Goal: Task Accomplishment & Management: Use online tool/utility

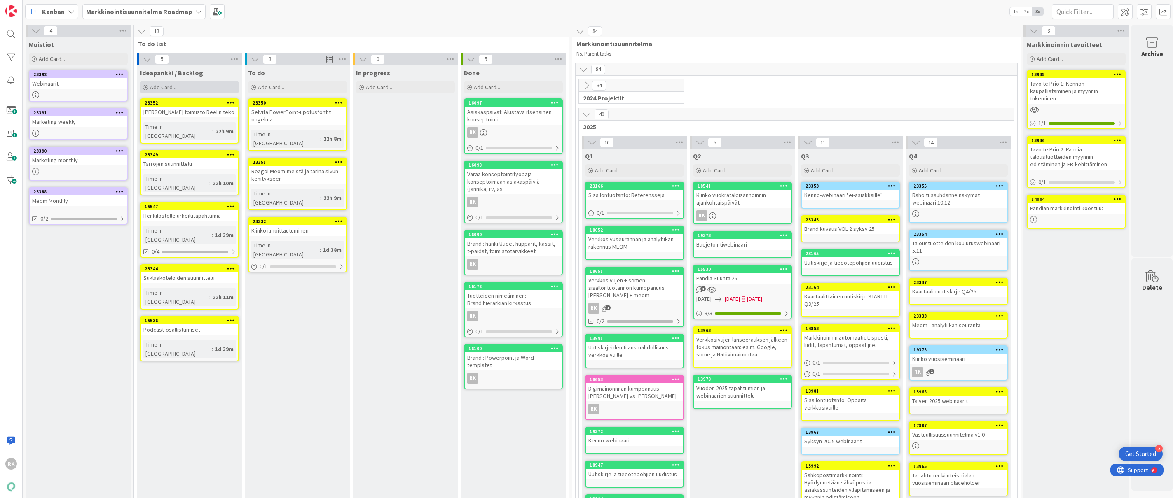
scroll to position [20, 0]
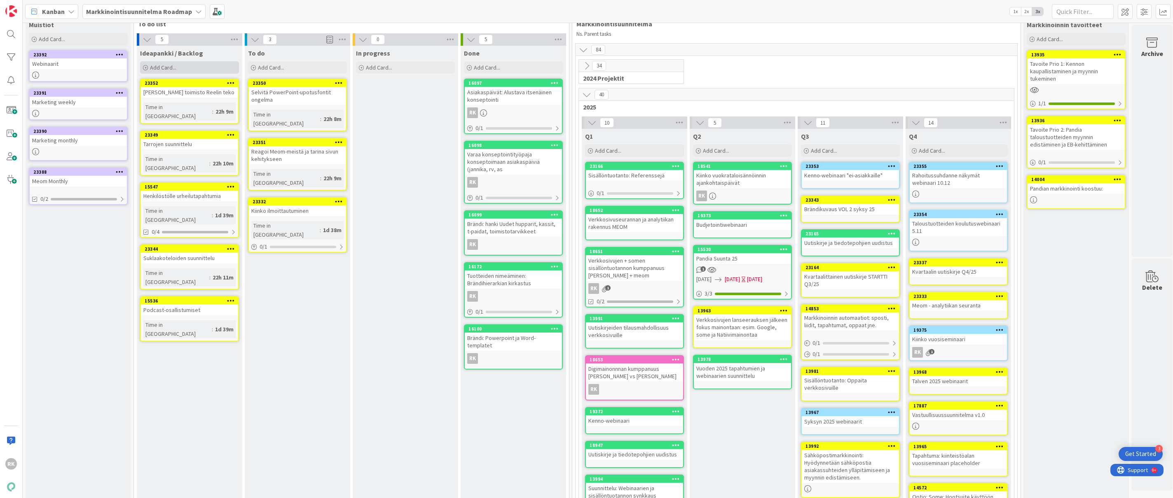
click at [170, 64] on span "Add Card..." at bounding box center [163, 67] width 26 height 7
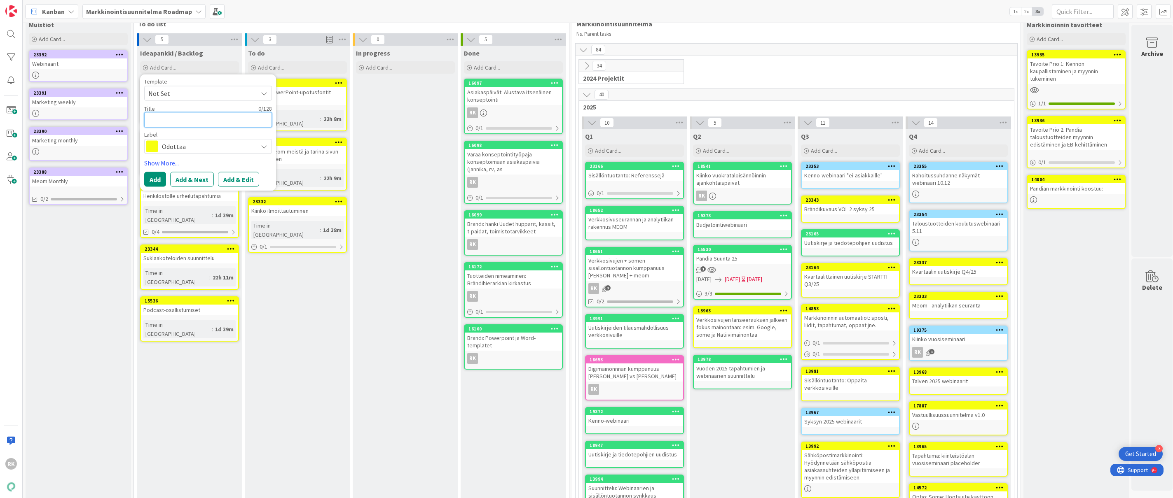
type textarea "V"
type textarea "x"
type textarea "Vi"
type textarea "x"
type textarea "Vie"
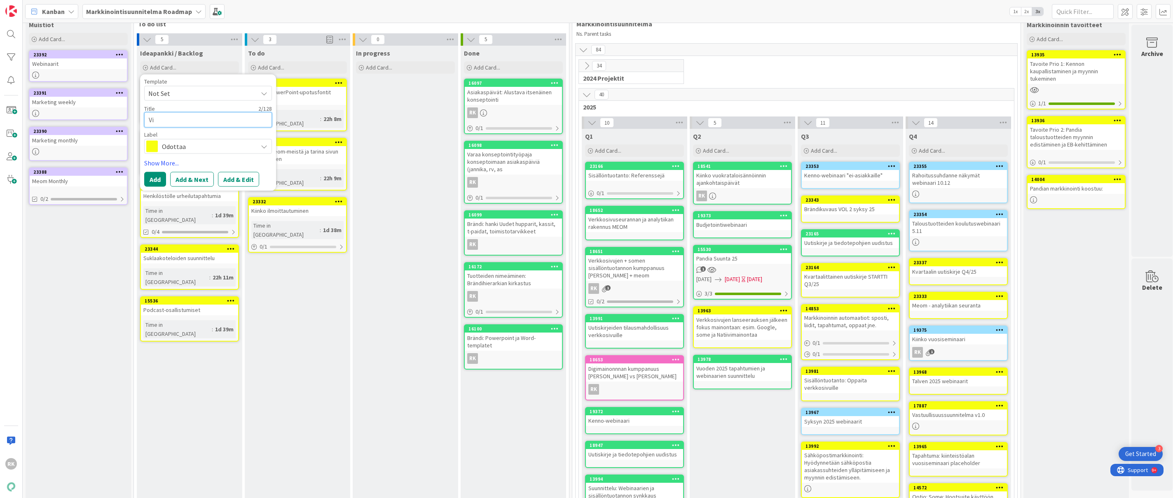
type textarea "x"
type textarea "Vies"
type textarea "x"
type textarea "Viest"
type textarea "x"
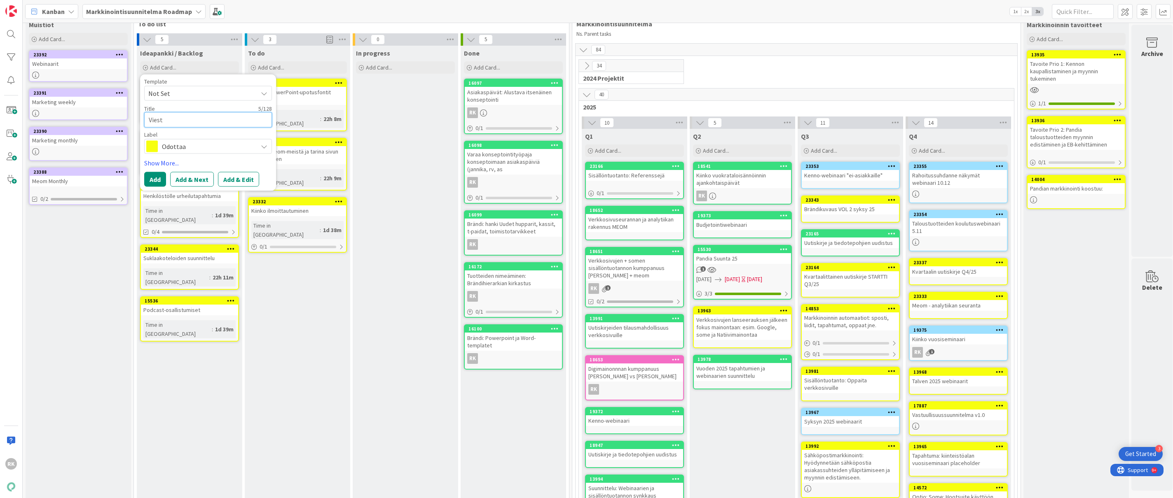
type textarea "Viesti"
type textarea "x"
type textarea "Viestip"
type textarea "x"
type textarea "Viestipo"
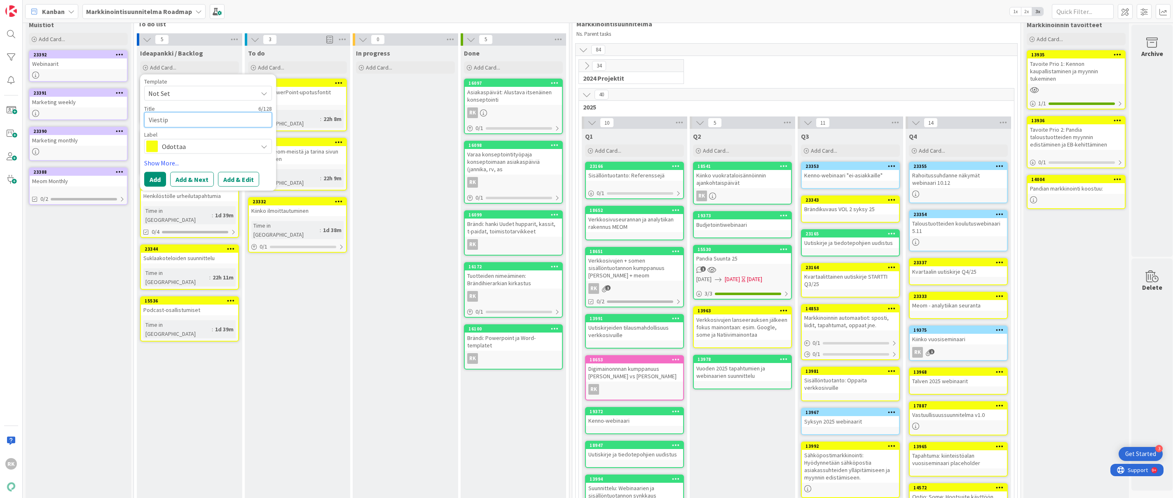
type textarea "x"
type textarea "Viestipoh"
type textarea "x"
type textarea "Viestipohj"
type textarea "x"
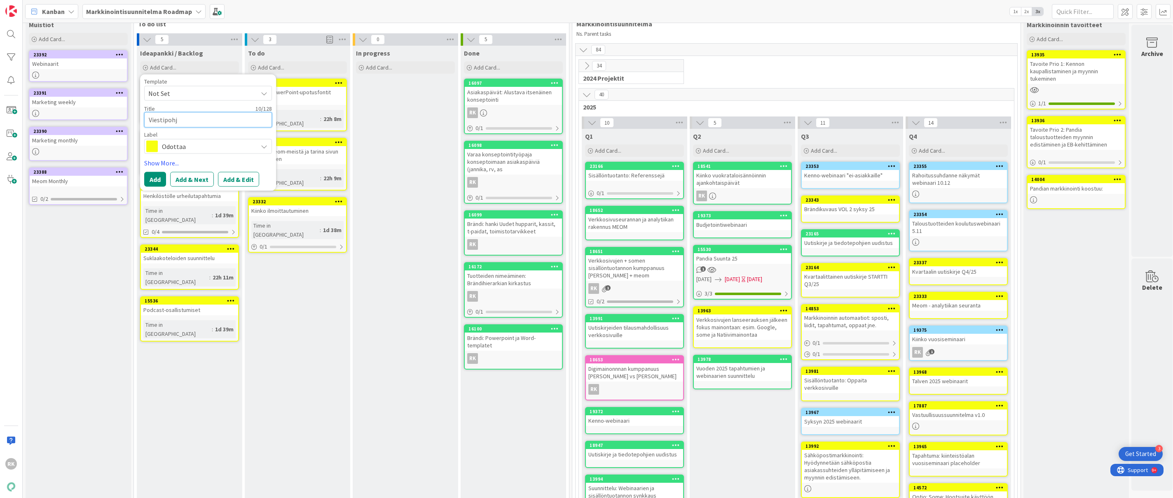
type textarea "Viestipohja"
type textarea "x"
type textarea "Viestipohja"
type textarea "x"
type textarea "Viestipohja a"
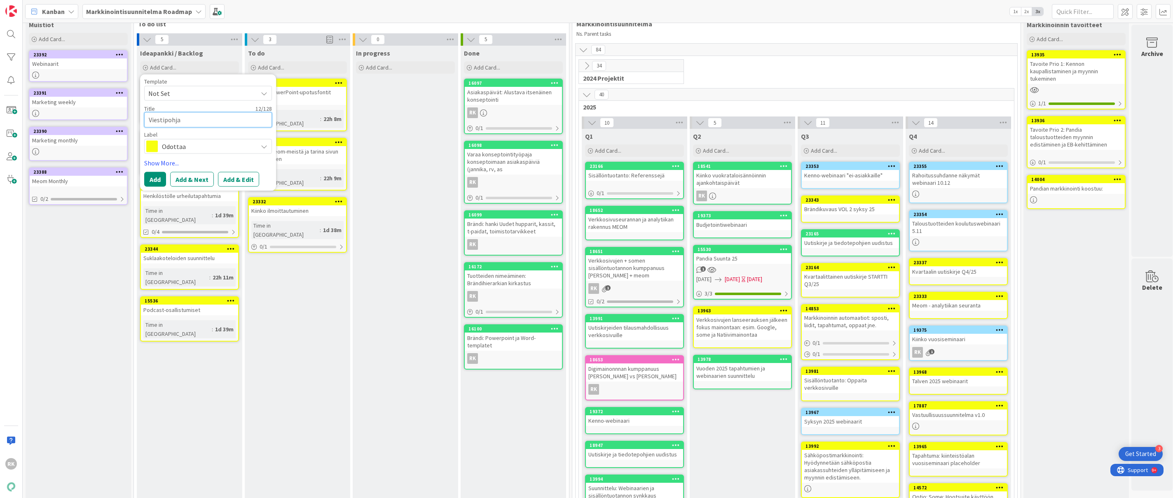
type textarea "x"
type textarea "Viestipohja as"
type textarea "x"
type textarea "Viestipohja asi"
type textarea "x"
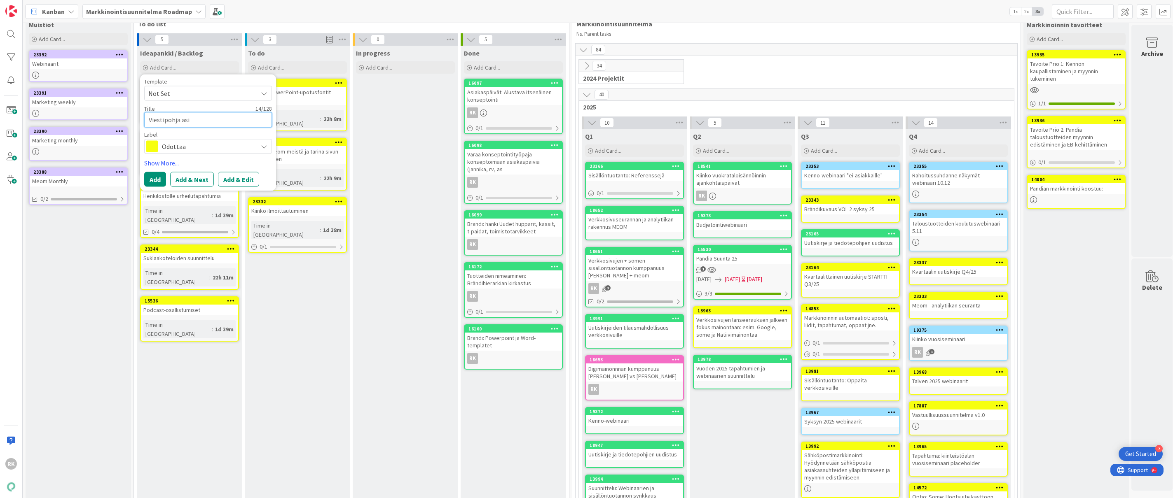
type textarea "Viestipohja asia"
type textarea "x"
type textarea "Viestipohja asiak"
type textarea "x"
type textarea "Viestipohja asiakk"
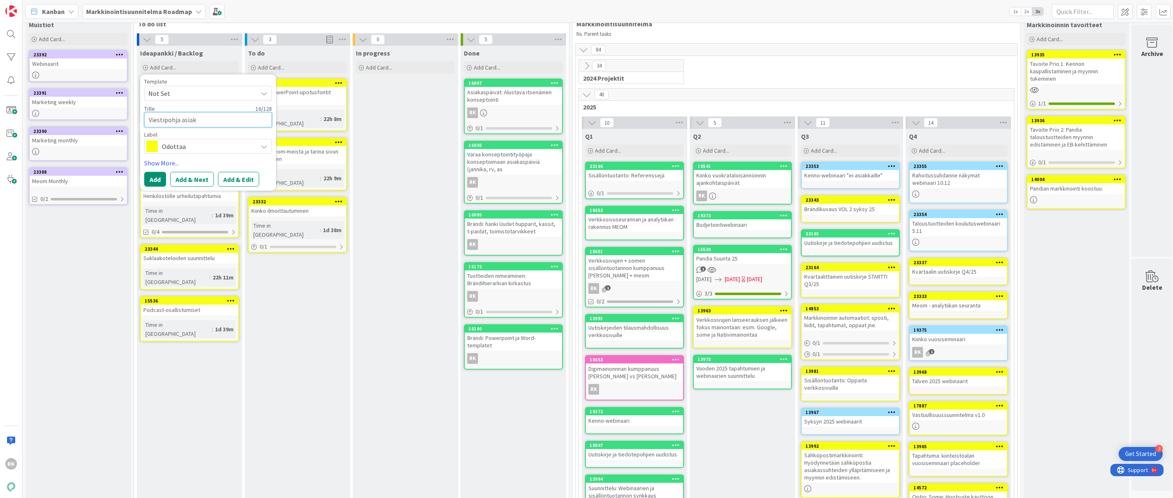
type textarea "x"
type textarea "Viestipohja asiakka"
type textarea "x"
type textarea "Viestipohja asiakkai"
type textarea "x"
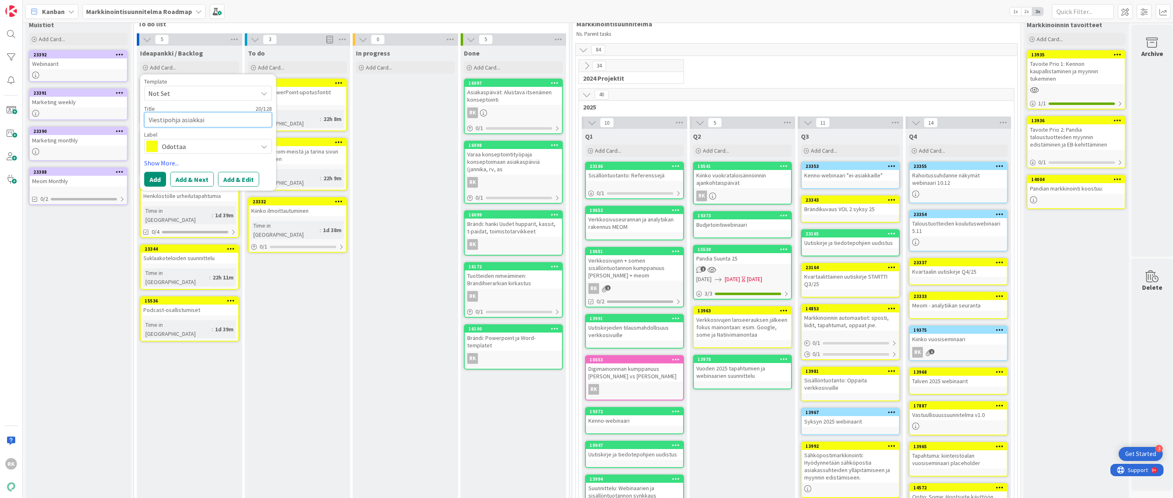
type textarea "Viestipohja asiakkail"
type textarea "x"
type textarea "Viestipohja asiakkaill"
type textarea "x"
type textarea "Viestipohja asiakkail"
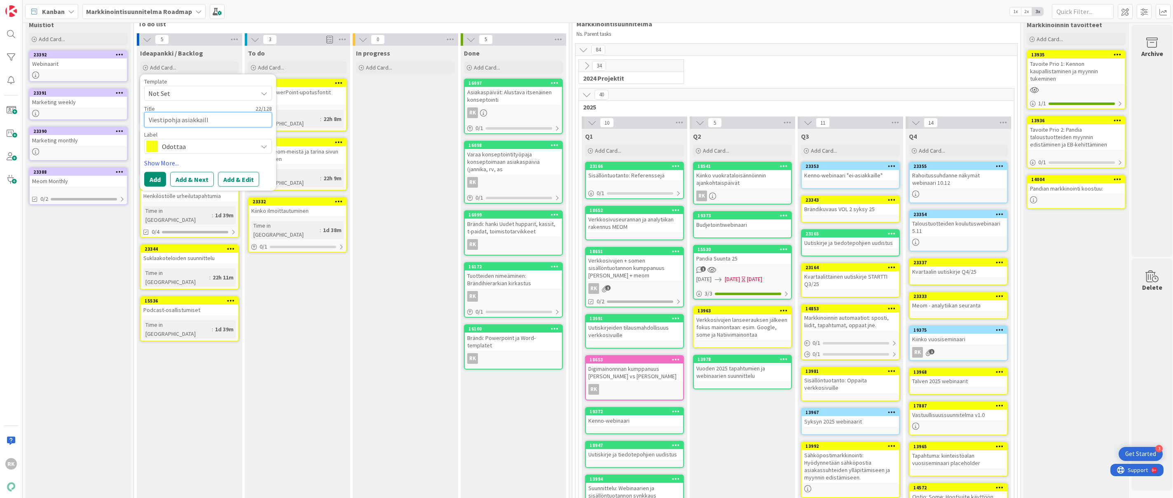
type textarea "x"
type textarea "Viestipohja asiakkai"
type textarea "x"
type textarea "Viestipohja asiakkail"
type textarea "x"
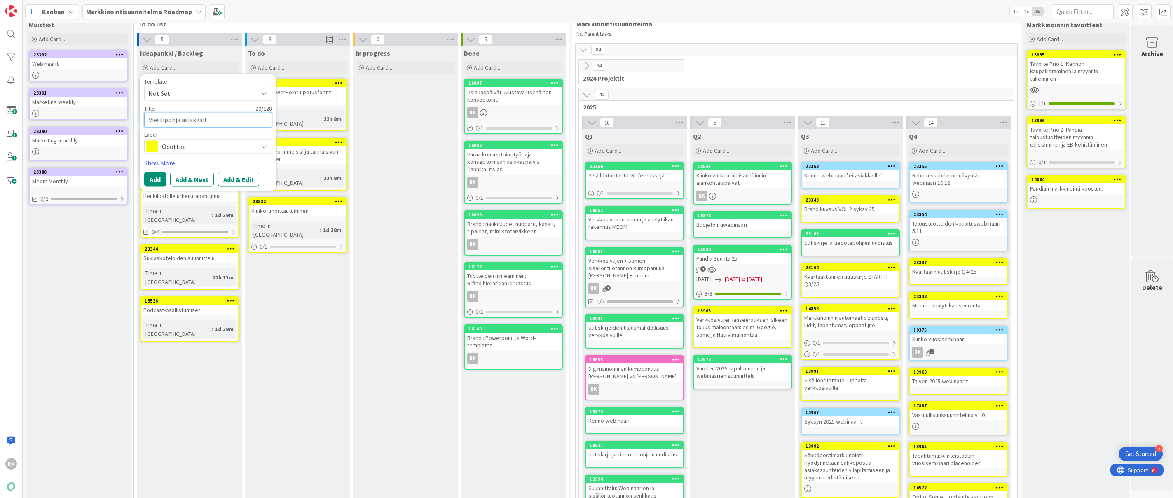
type textarea "Viestipohja asiakkaill"
type textarea "x"
type textarea "Viestipohja asiakkaille"
type textarea "x"
type textarea "Viestipohja asiakkaille"
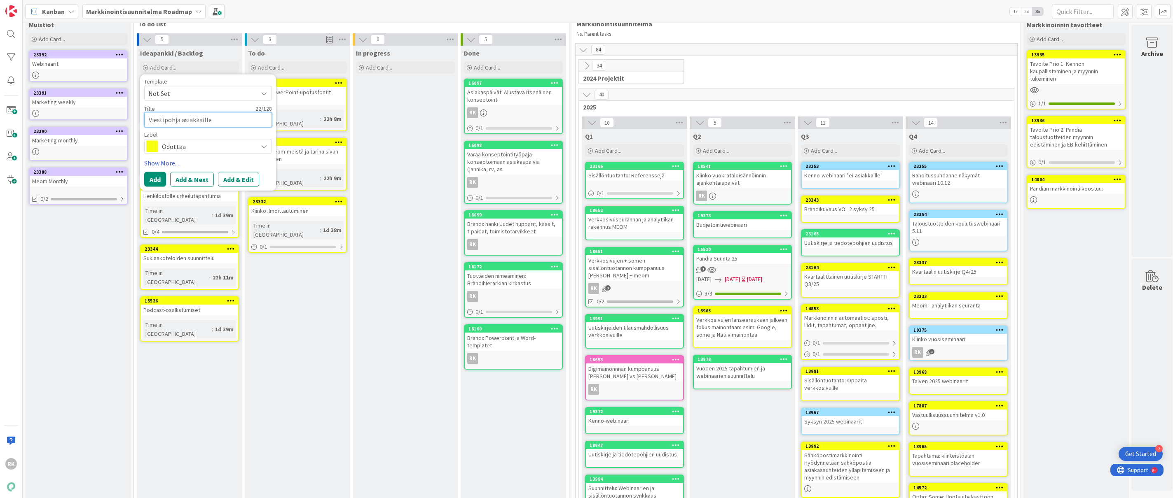
type textarea "x"
type textarea "Viestipohja asiakkaille J"
type textarea "x"
type textarea "Viestipohja asiakkaille Ja"
type textarea "x"
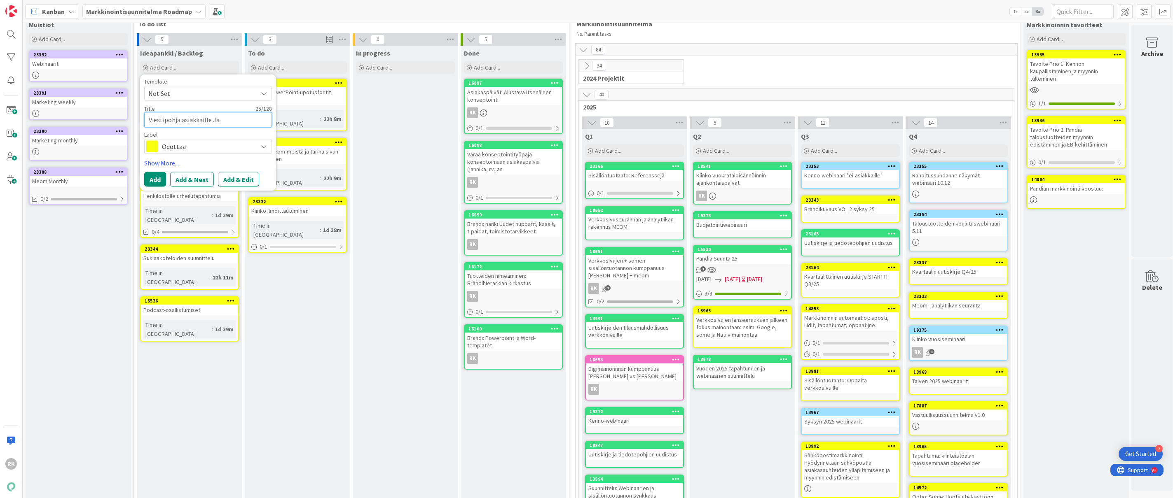
type textarea "Viestipohja asiakkaille Jan"
type textarea "x"
type textarea "Viestipohja asiakkaille Jann"
type textarea "x"
type textarea "Viestipohja asiakkaille Janni"
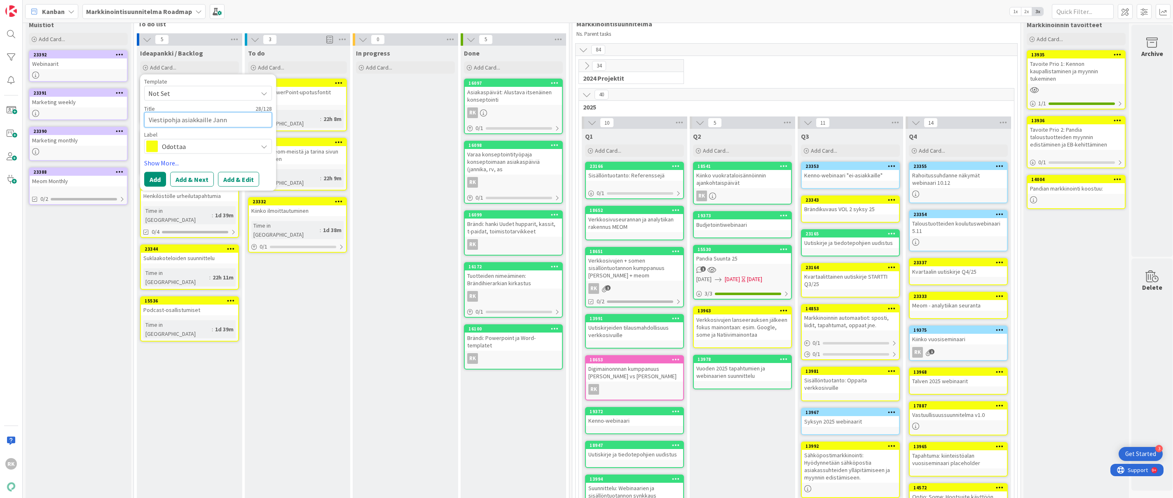
type textarea "x"
type textarea "Viestipohja asiakkaille [PERSON_NAME]"
type textarea "x"
type textarea "Viestipohja asiakkaille Jannika"
type textarea "x"
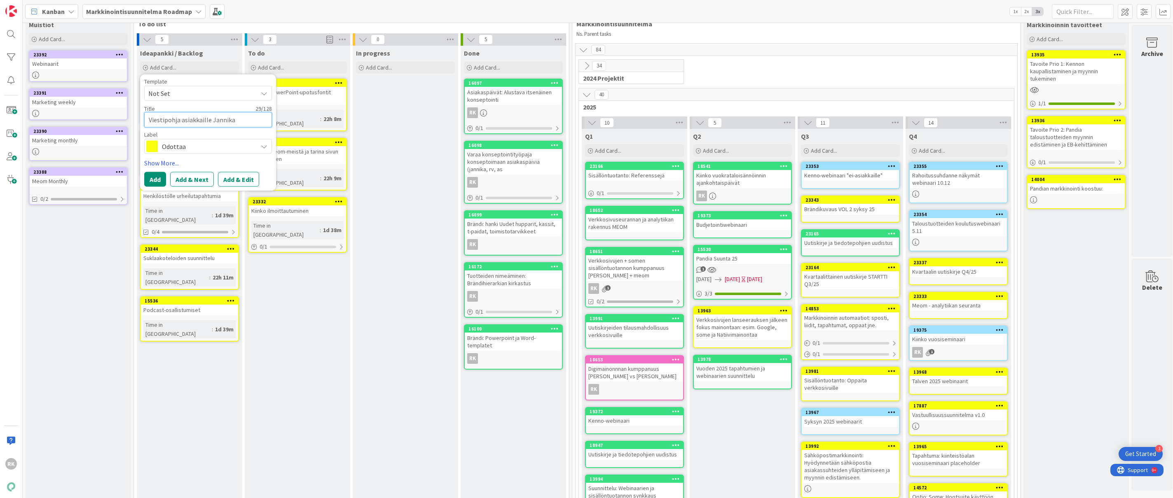
type textarea "Viestipohja asiakkaille Jannika"
type textarea "x"
type textarea "Viestipohja asiakkaille [PERSON_NAME]"
type textarea "x"
type textarea "Viestipohja asiakkaille [PERSON_NAME]"
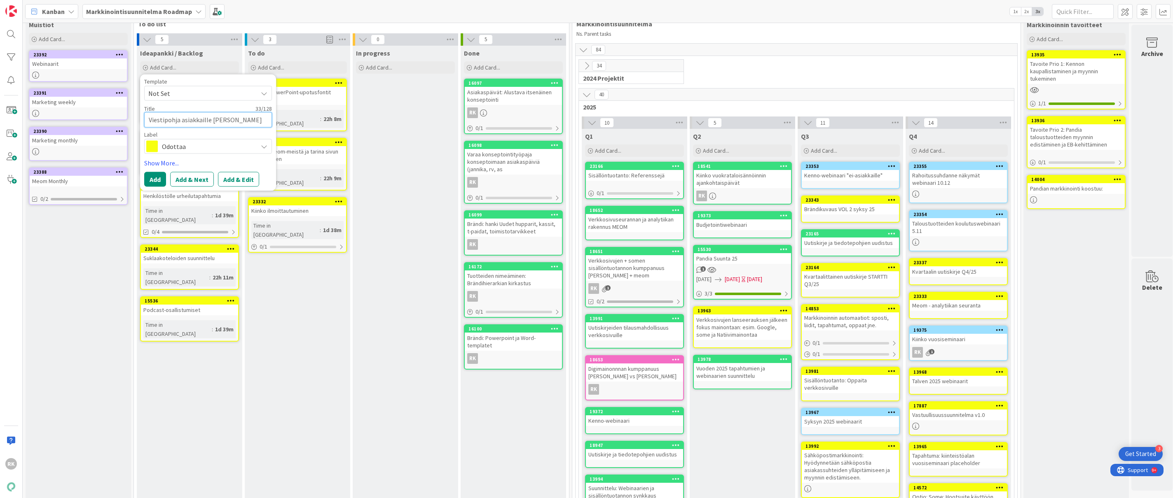
type textarea "x"
type textarea "Viestipohja asiakkaille [PERSON_NAME]"
type textarea "x"
type textarea "Viestipohja asiakkaille [PERSON_NAME]"
type textarea "x"
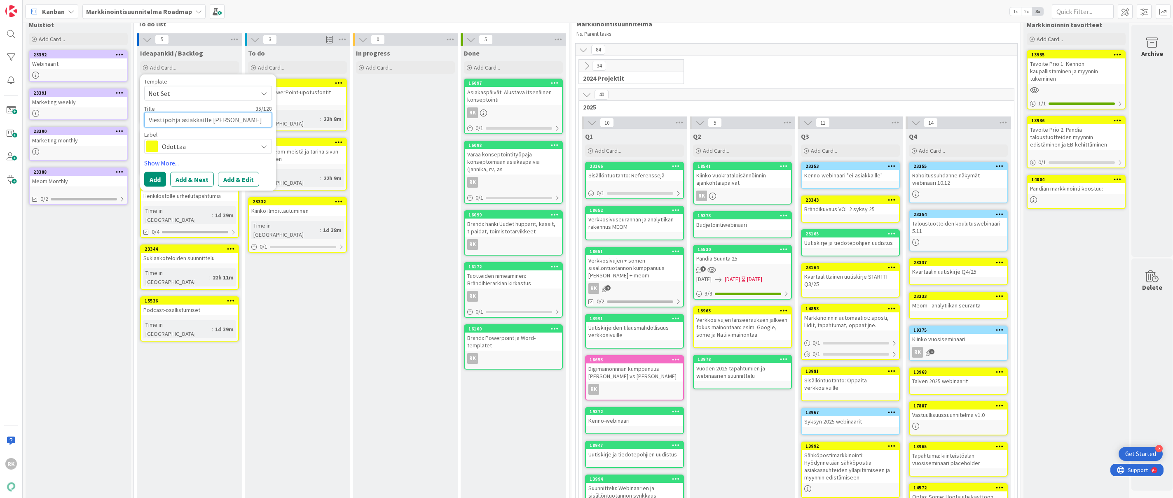
type textarea "Viestipohja asiakkaille [PERSON_NAME]"
type textarea "x"
type textarea "Viestipohja asiakkaille Jannika j Valt"
type textarea "x"
type textarea "Viestipohja asiakkaille [PERSON_NAME]"
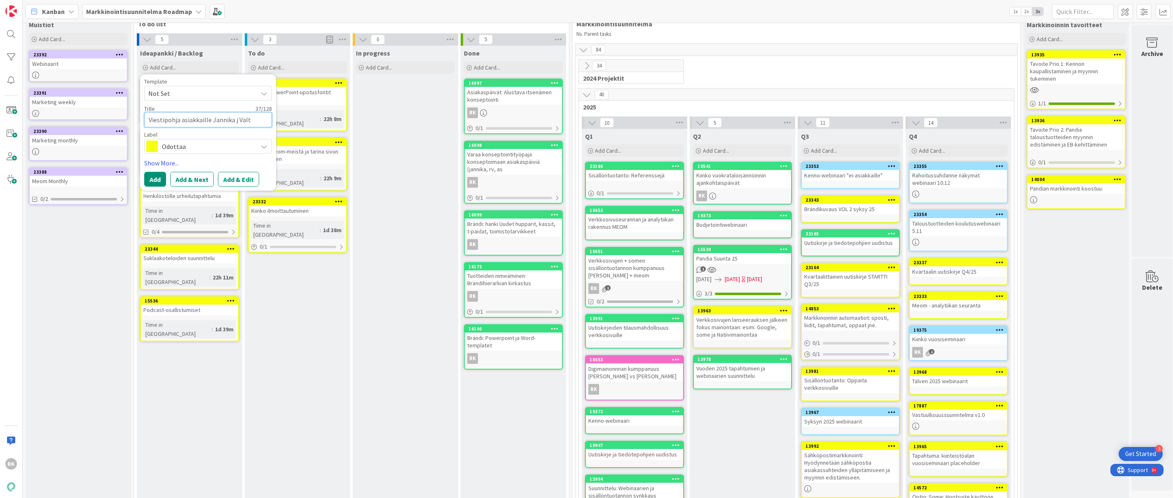
type textarea "x"
type textarea "Viestipohja asiakkaille Jannika j Valt"
type textarea "x"
type textarea "Viestipohja asiakkaille [PERSON_NAME]"
type textarea "x"
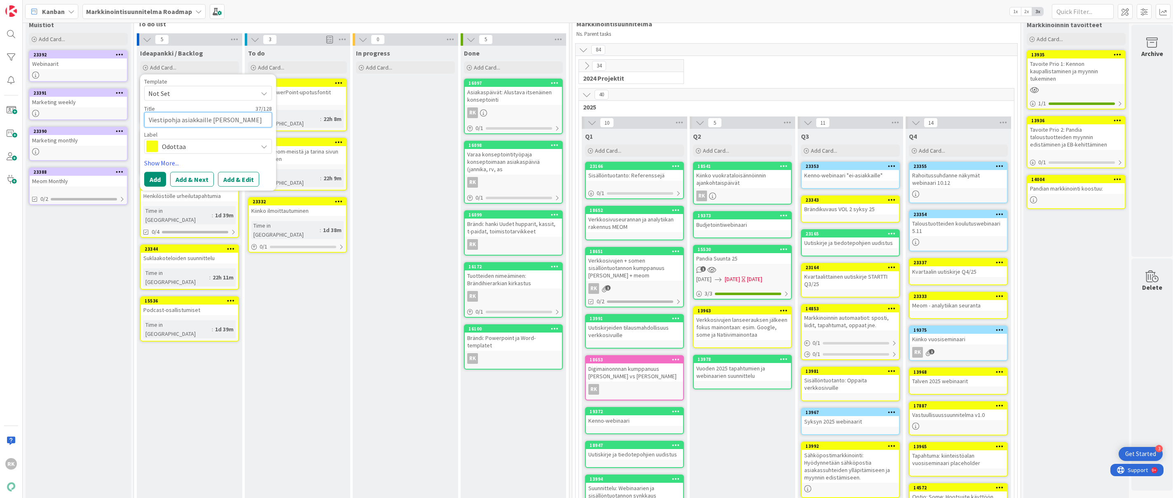
type textarea "Viestipohja asiakkaille [PERSON_NAME]"
type textarea "x"
type textarea "Viestipohja asiakkaille [PERSON_NAME]"
type textarea "x"
type textarea "Viestipohja asiakkaille [PERSON_NAME]"
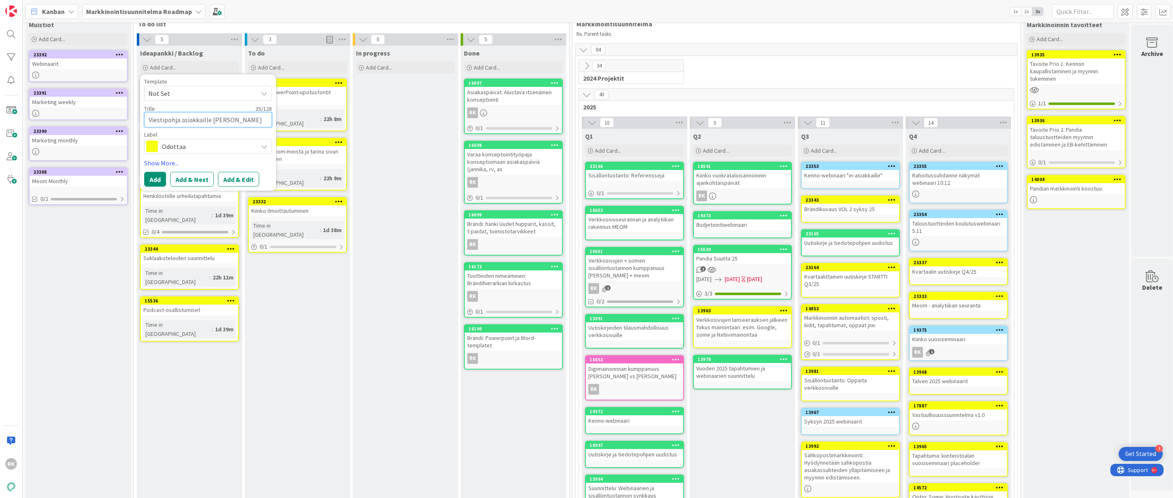
type textarea "x"
type textarea "Viestipohja asiakkaille [PERSON_NAME]"
type textarea "x"
type textarea "Viestipohja asiakkaille [PERSON_NAME] ja"
type textarea "x"
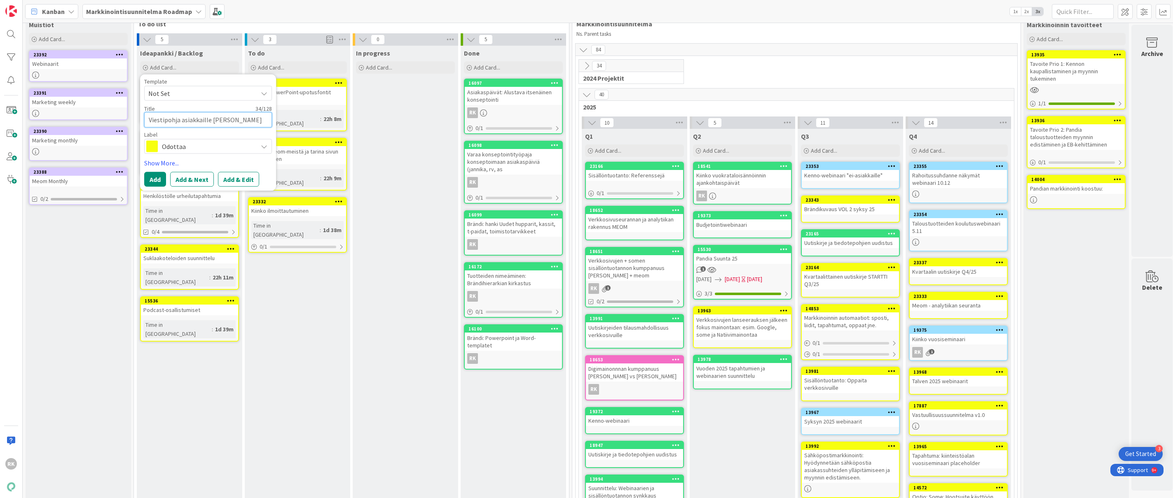
type textarea "Viestipohja asiakkaille [PERSON_NAME] ja"
type textarea "x"
type textarea "Viestipohja asiakkaille [PERSON_NAME] ja V"
type textarea "x"
type textarea "Viestipohja [DEMOGRAPHIC_DATA] [PERSON_NAME] ja Vl"
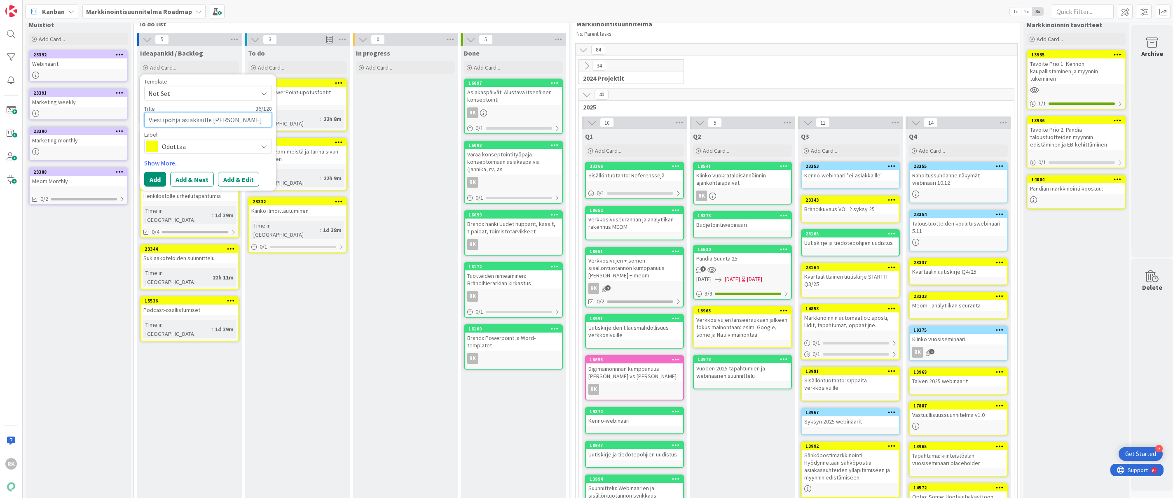
type textarea "x"
type textarea "Viestipohja asiakkaille [PERSON_NAME] ja V"
type textarea "x"
type textarea "Viestipohja asiakkaille [PERSON_NAME] ja Va"
type textarea "x"
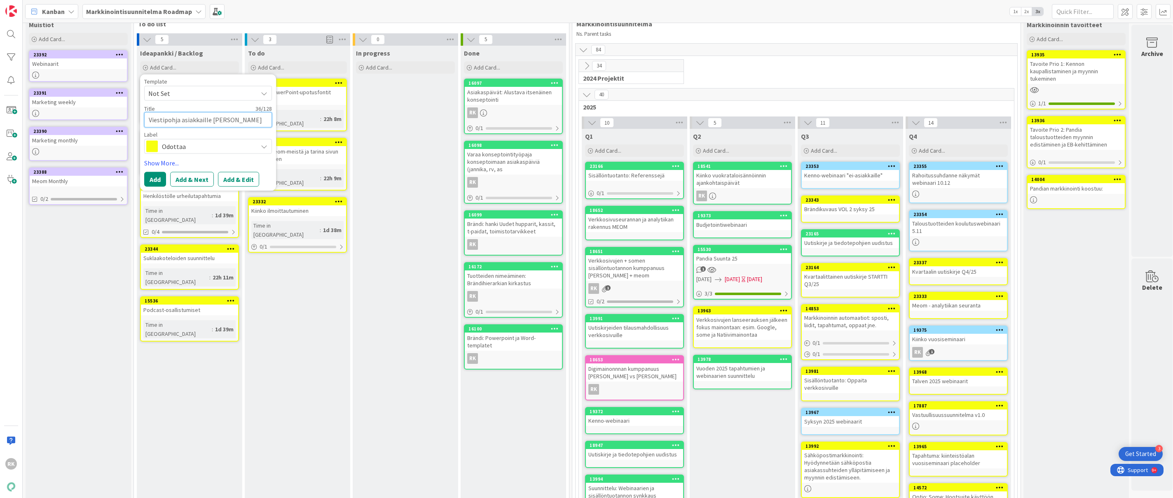
type textarea "Viestipohja asiakkaille [PERSON_NAME] ja Val"
type textarea "x"
type textarea "Viestipohja asiakkaille [PERSON_NAME] ja Valt"
type textarea "x"
type textarea "Viestipohja asiakkaille [PERSON_NAME] ja Valtt"
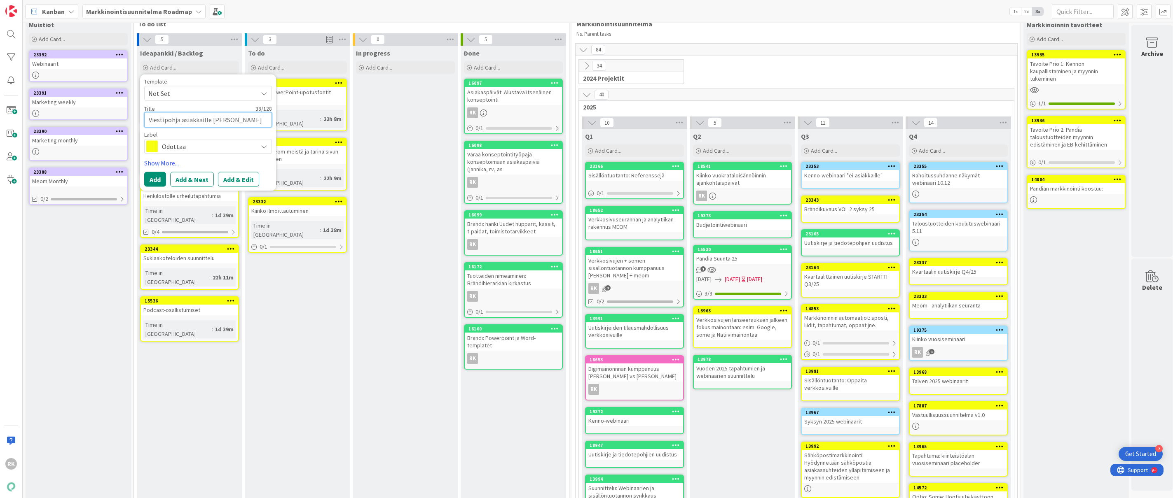
type textarea "x"
type textarea "Viestipohja asiakkaille [PERSON_NAME] ja Valtte"
type textarea "x"
type textarea "Viestipohja asiakkaille [PERSON_NAME] ja Valtter"
type textarea "x"
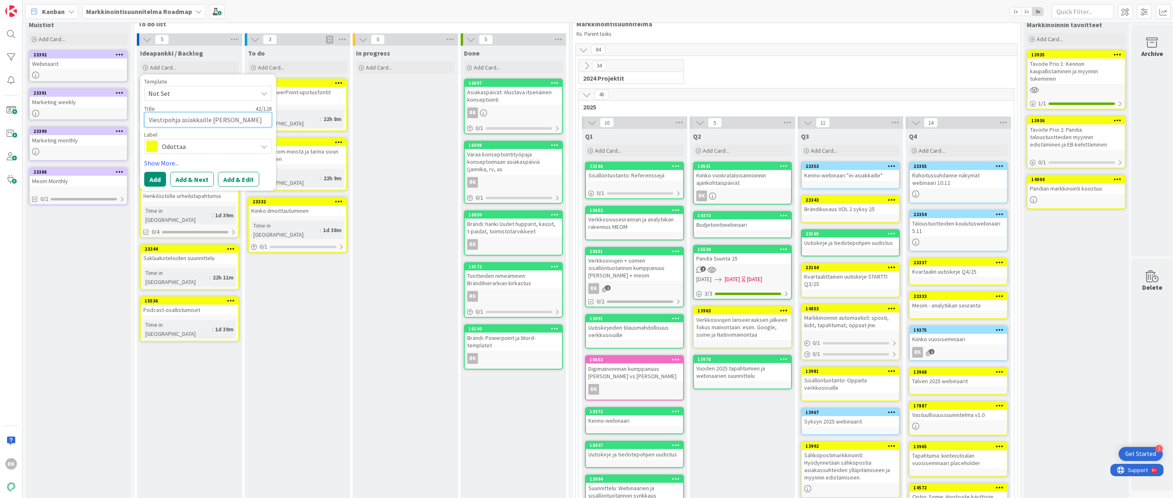
type textarea "Viestipohja asiakkaille [PERSON_NAME] ja Valtteri"
type textarea "x"
type textarea "Viestipohja asiakkaille [PERSON_NAME] ja Valtterin"
type textarea "x"
type textarea "Viestipohja asiakkaille [PERSON_NAME] ja Valtterin"
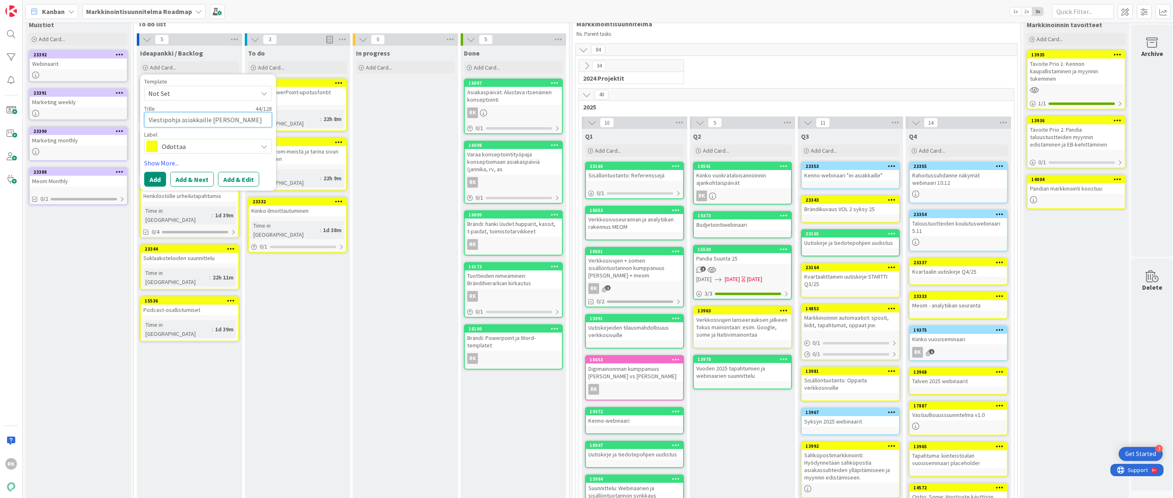
type textarea "x"
type textarea "Viestipohja asiakkaille [PERSON_NAME] ja Valtterin l"
type textarea "x"
type textarea "Viestipohja asiakkaille [PERSON_NAME] ja Valtterin l'"
type textarea "x"
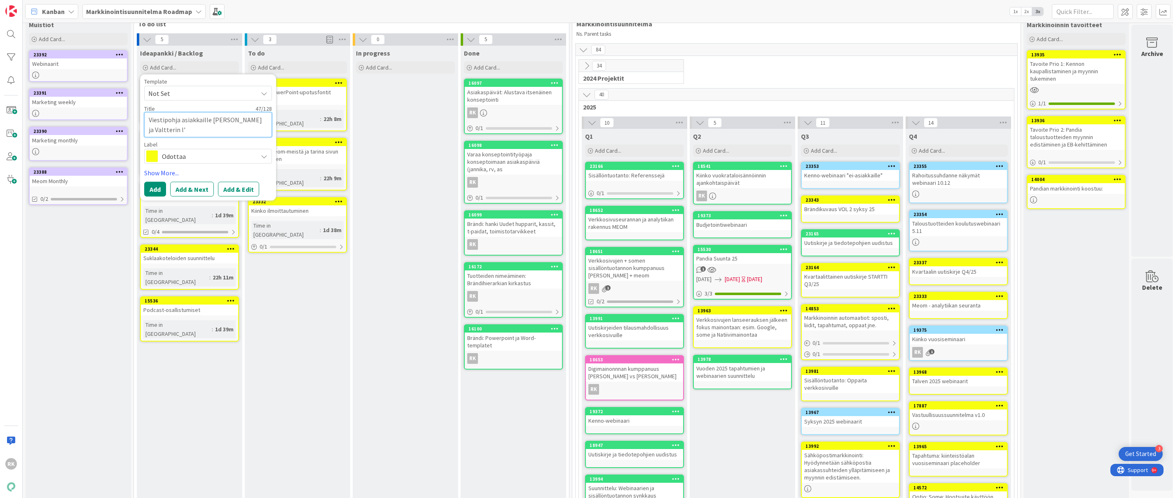
type textarea "Viestipohja asiakkaille [PERSON_NAME] ja Valtterin l"
type textarea "x"
type textarea "Viestipohja asiakkaille [PERSON_NAME] ja Valtterin lä"
type textarea "x"
type textarea "Viestipohja asiakkaille [PERSON_NAME] ja Valtterin läh"
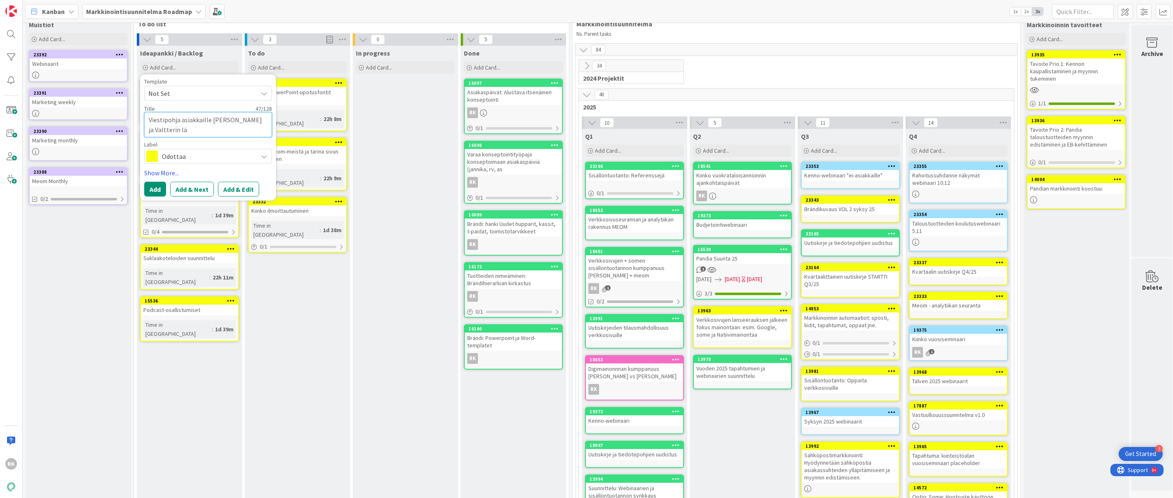
type textarea "x"
type textarea "Viestipohja asiakkaille [PERSON_NAME] ja Valtterin läht"
type textarea "x"
type textarea "Viestipohja asiakkaille [PERSON_NAME] ja Valtterin lähte"
type textarea "x"
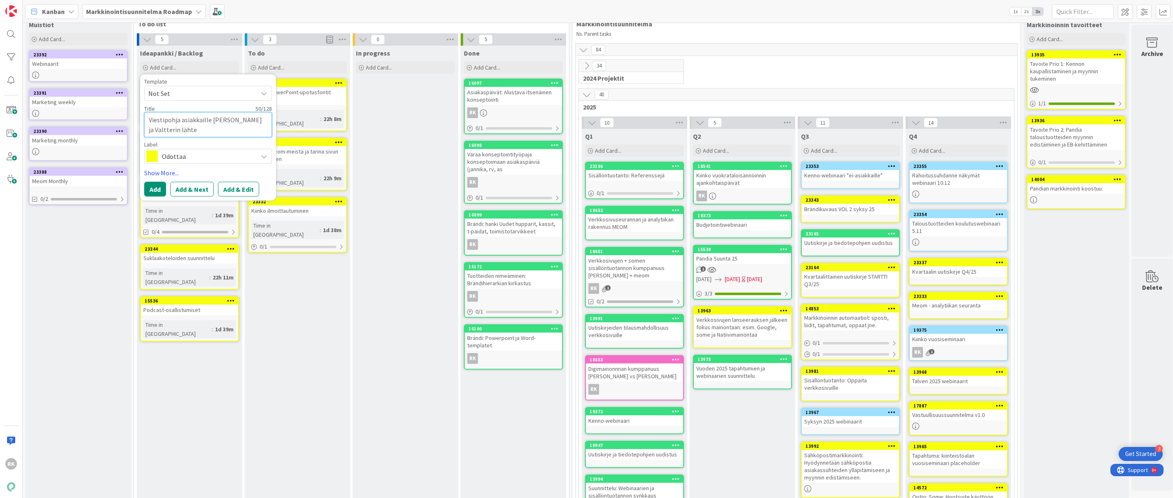
type textarea "Viestipohja asiakkaille [PERSON_NAME] ja Valtterin läht"
type textarea "x"
type textarea "Viestipohja asiakkaille [PERSON_NAME] ja Valtterin läh"
type textarea "x"
type textarea "Viestipohja asiakkaille [PERSON_NAME] ja Valtterin lä"
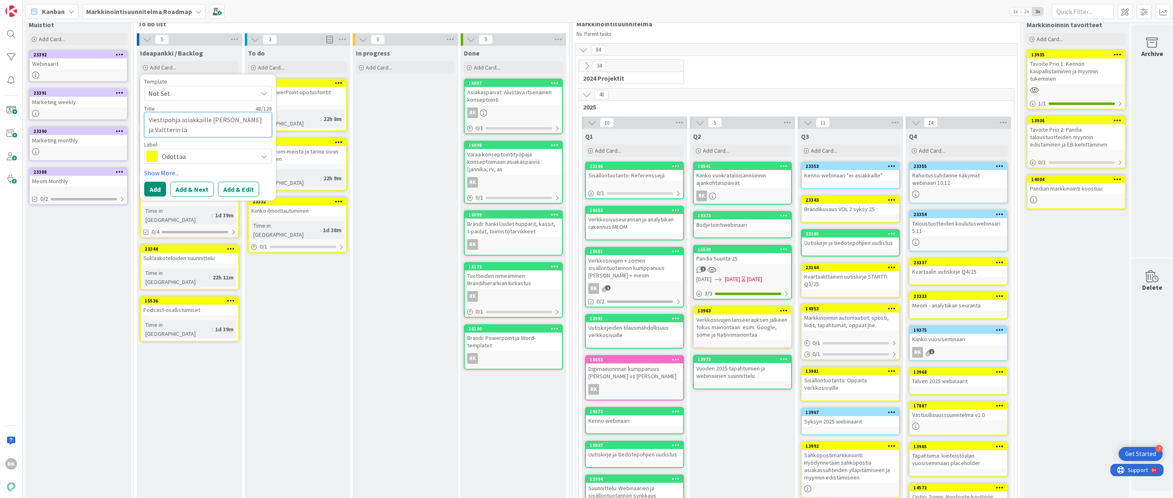
type textarea "x"
type textarea "Viestipohja asiakkaille [PERSON_NAME] ja Valtterin läh"
type textarea "x"
type textarea "Viestipohja asiakkaille [PERSON_NAME] ja Valtterin lähe"
type textarea "x"
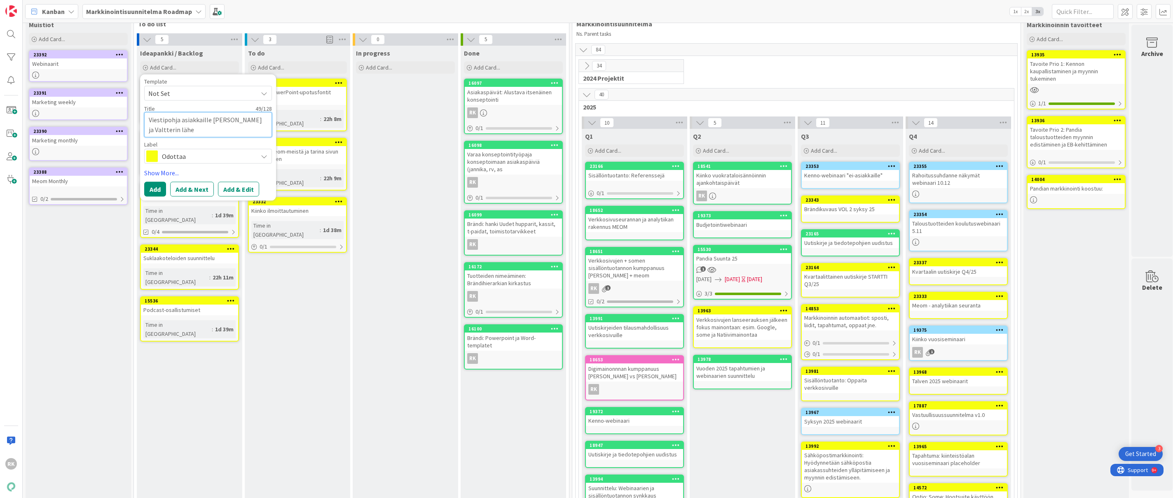
type textarea "Viestipohja asiakkaille [PERSON_NAME] ja Valtterin lähet"
type textarea "x"
type textarea "Viestipohja asiakkaille [PERSON_NAME] ja Valtterin lähete"
type textarea "x"
type textarea "Viestipohja asiakkaille [PERSON_NAME] ja Valtterin lähetet"
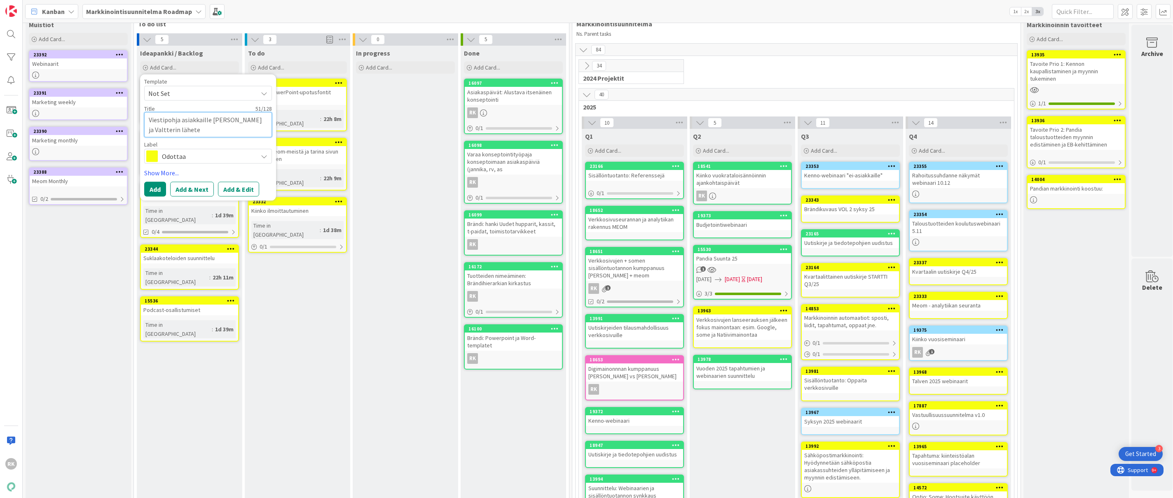
type textarea "x"
type textarea "Viestipohja asiakkaille [PERSON_NAME] ja Valtterin lähetett"
type textarea "x"
type textarea "Viestipohja asiakkaille [PERSON_NAME] ja Valtterin lähetettä"
type textarea "x"
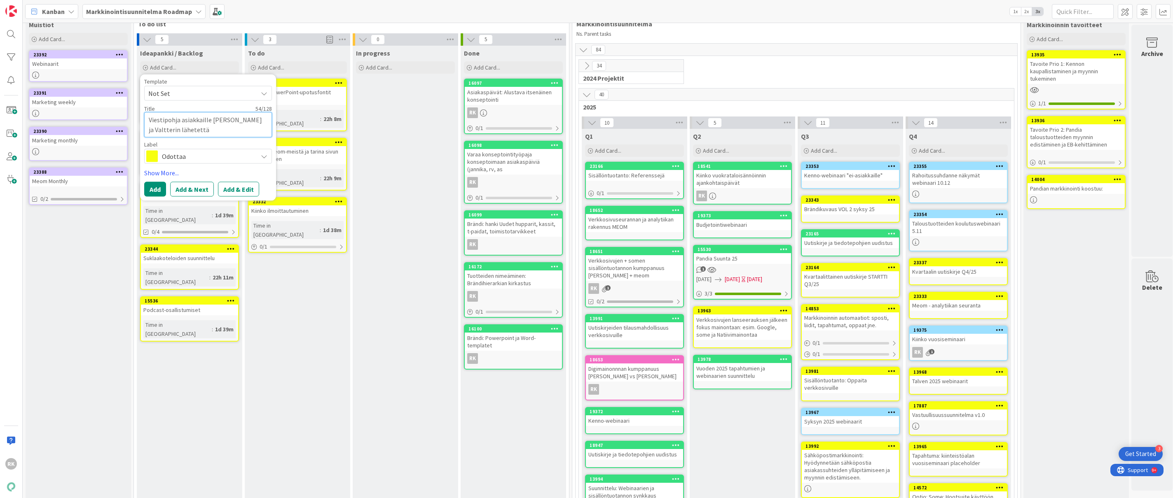
type textarea "Viestipohja asiakkaille [PERSON_NAME] ja Valtterin lähetettäv"
type textarea "x"
type textarea "Viestipohja asiakkaille [PERSON_NAME] ja Valtterin lähetettävä"
type textarea "x"
type textarea "Viestipohja asiakkaille [PERSON_NAME] ja Valtterin lähetettävää"
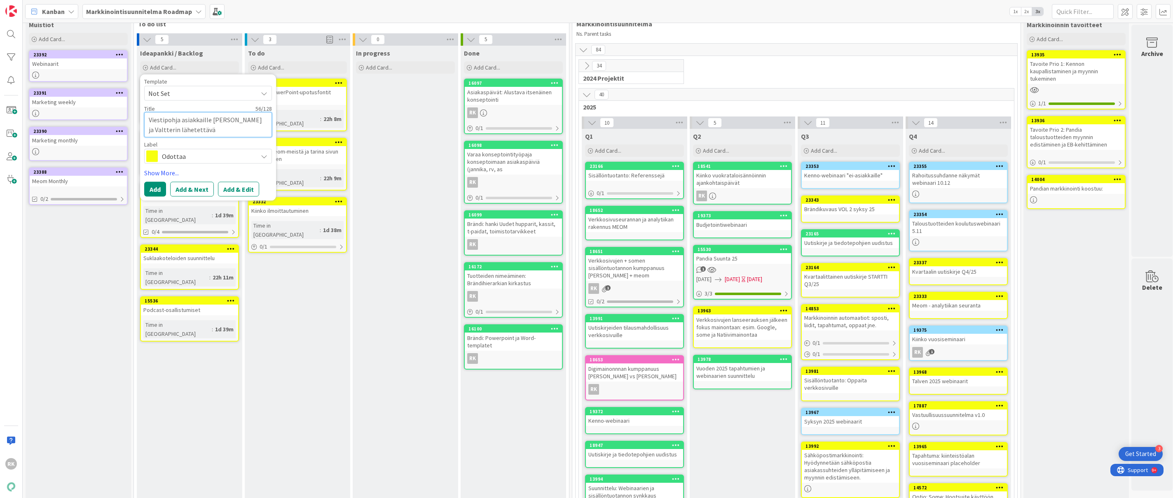
type textarea "x"
type textarea "Viestipohja asiakkaille [PERSON_NAME] ja Valtterin lähetettävään"
type textarea "x"
type textarea "Viestipohja asiakkaille [PERSON_NAME] ja Valtterin lähetettävään"
type textarea "x"
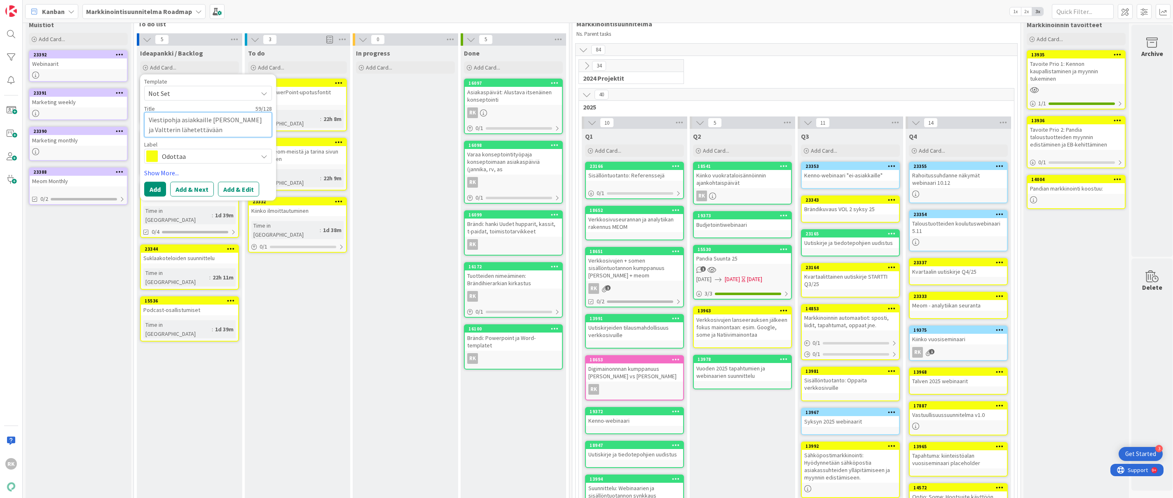
type textarea "Viestipohja asiakkaille [PERSON_NAME] ja Valtterin lähetettävään m"
type textarea "x"
type textarea "Viestipohja asiakkaille [PERSON_NAME] ja Valtterin lähetettävään ma"
type textarea "x"
type textarea "Viestipohja asiakkaille [PERSON_NAME] ja Valtterin lähetettävään mai"
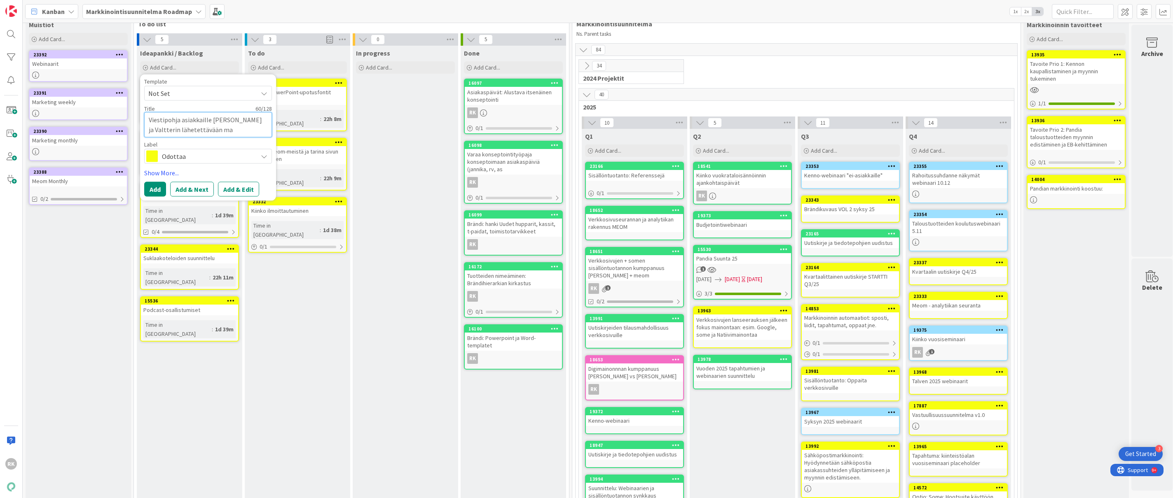
type textarea "x"
type textarea "Viestipohja asiakkaille [PERSON_NAME] ja Valtterin lähetettävään mail"
type textarea "x"
type textarea "Viestipohja asiakkaille [PERSON_NAME] ja Valtterin lähetettävään maili"
type textarea "x"
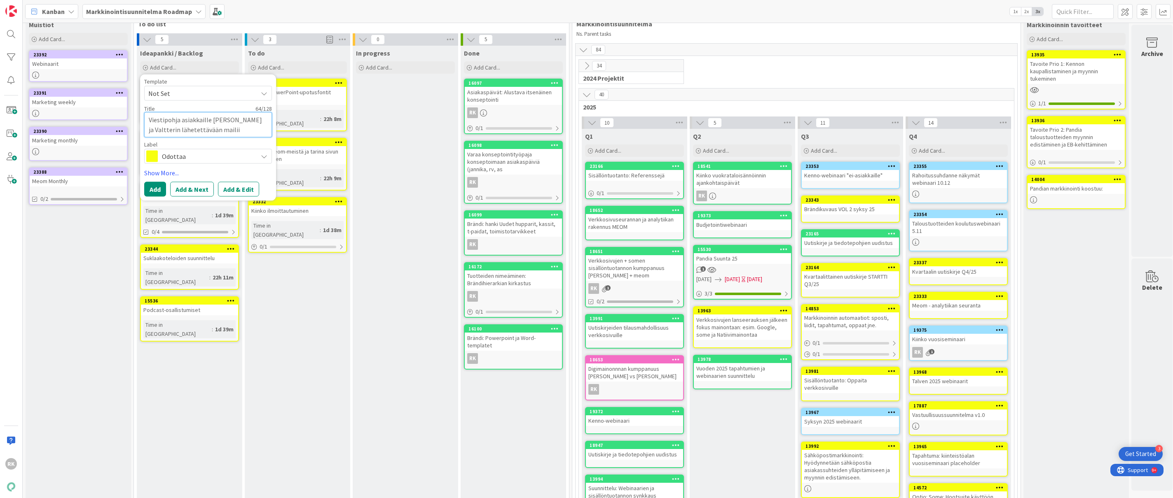
type textarea "Viestipohja asiakkaille [PERSON_NAME] ja Valtterin lähetettävään mailiin"
type textarea "x"
type textarea "Viestipohja asiakkaille [PERSON_NAME] ja Valtterin lähetettävään mailiin"
click at [213, 161] on span "Odottaa" at bounding box center [207, 157] width 91 height 12
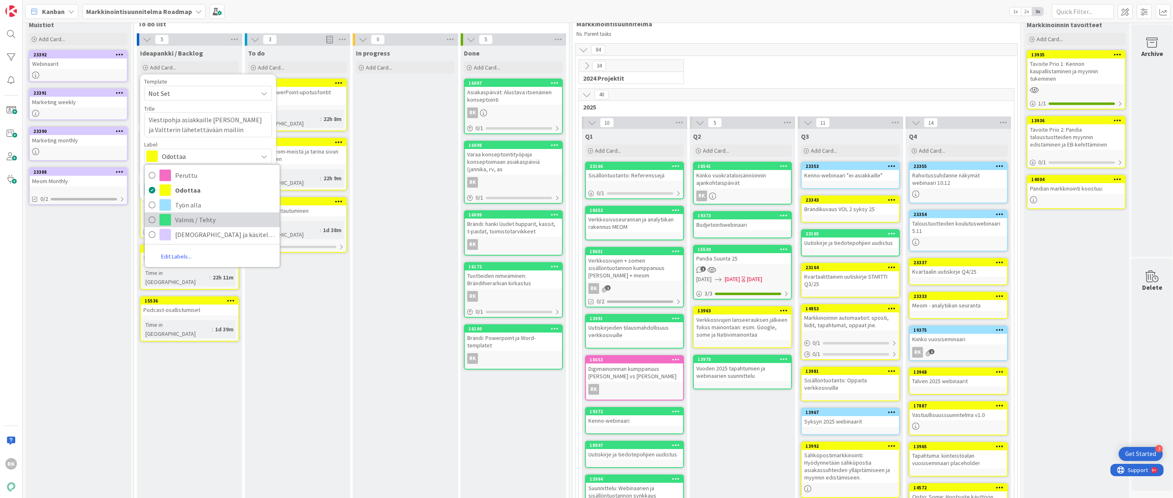
click at [186, 220] on span "Valmis / Tehty" at bounding box center [225, 220] width 101 height 12
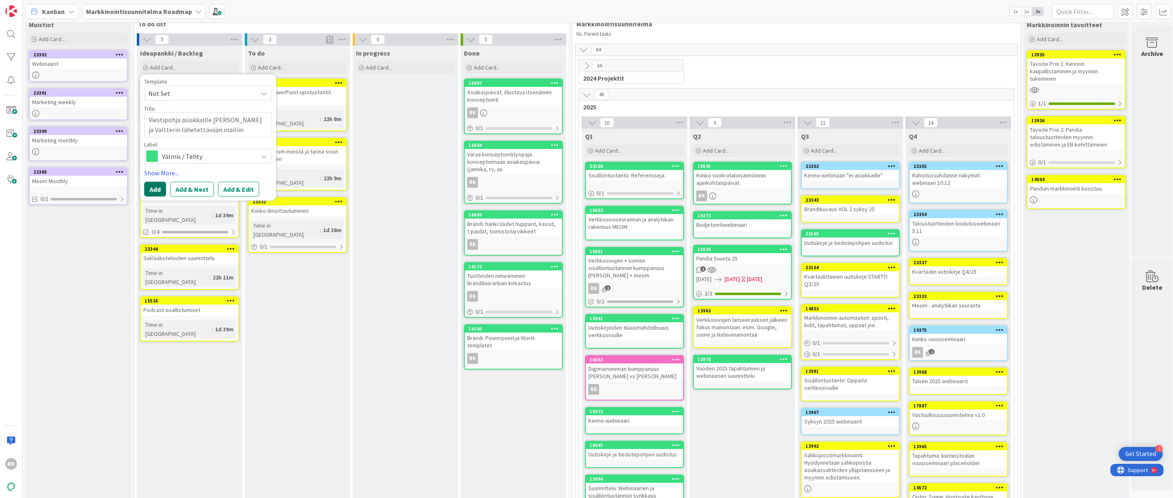
click at [152, 186] on button "Add" at bounding box center [155, 189] width 22 height 15
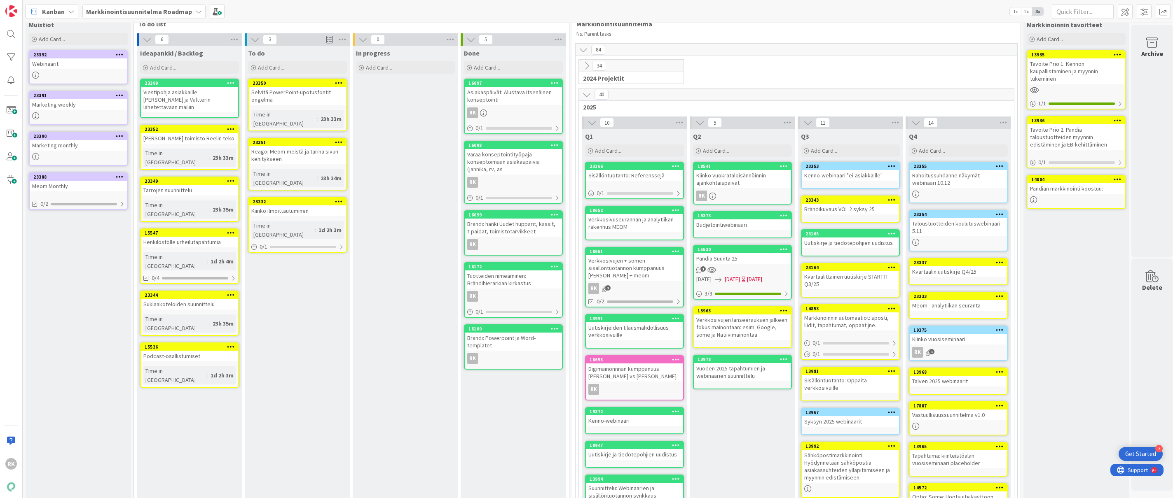
click at [180, 95] on div "Viestipohja asiakkaille [PERSON_NAME] ja Valtterin lähetettävään mailiin" at bounding box center [189, 100] width 97 height 26
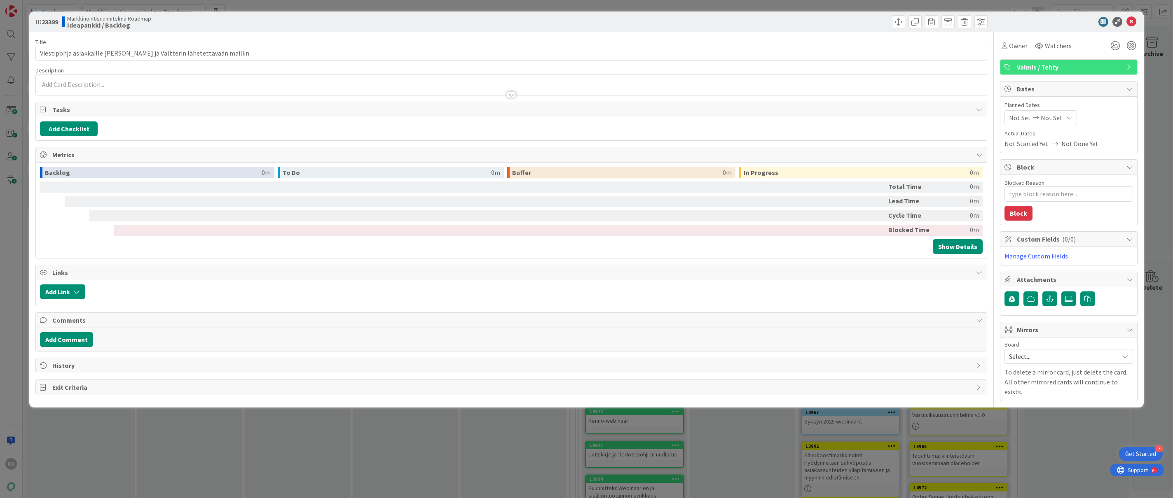
type textarea "x"
click at [72, 299] on button "Add Link" at bounding box center [62, 292] width 45 height 15
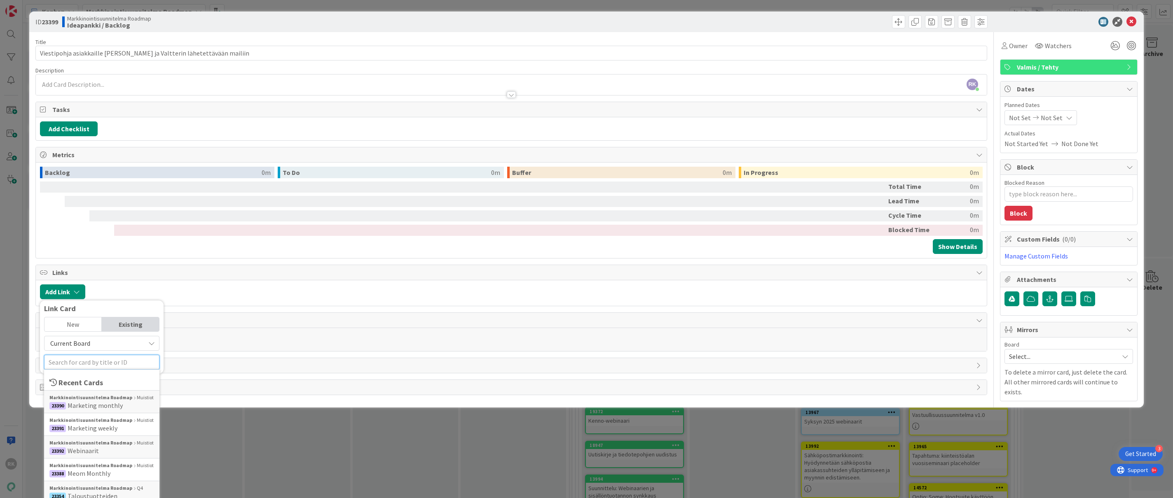
click at [89, 366] on input "text" at bounding box center [101, 362] width 115 height 15
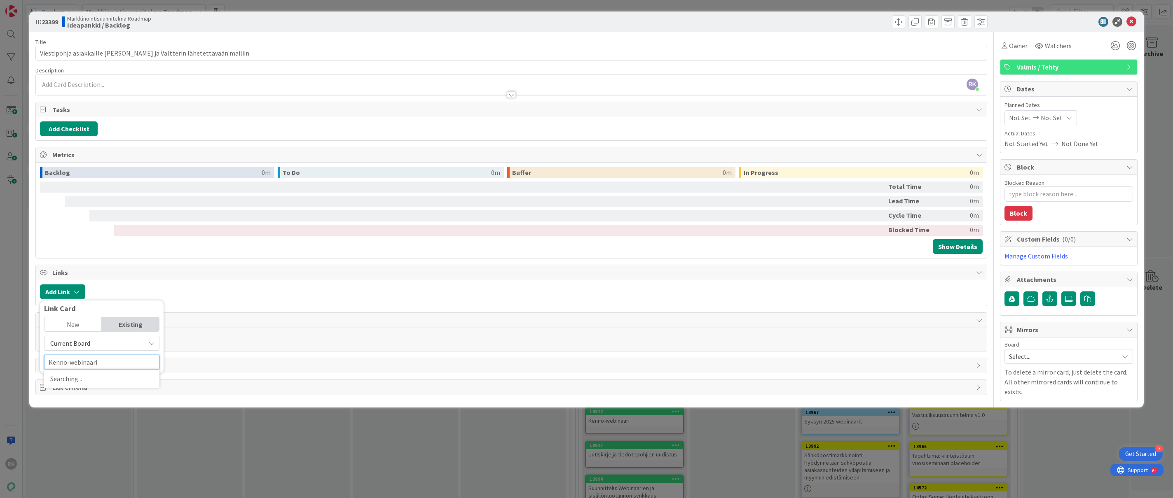
type input "Kenno-webinaari"
click at [121, 348] on span "Current Board" at bounding box center [95, 344] width 92 height 12
click at [300, 325] on span "Comments" at bounding box center [511, 321] width 919 height 10
click at [75, 295] on icon "button" at bounding box center [76, 292] width 7 height 7
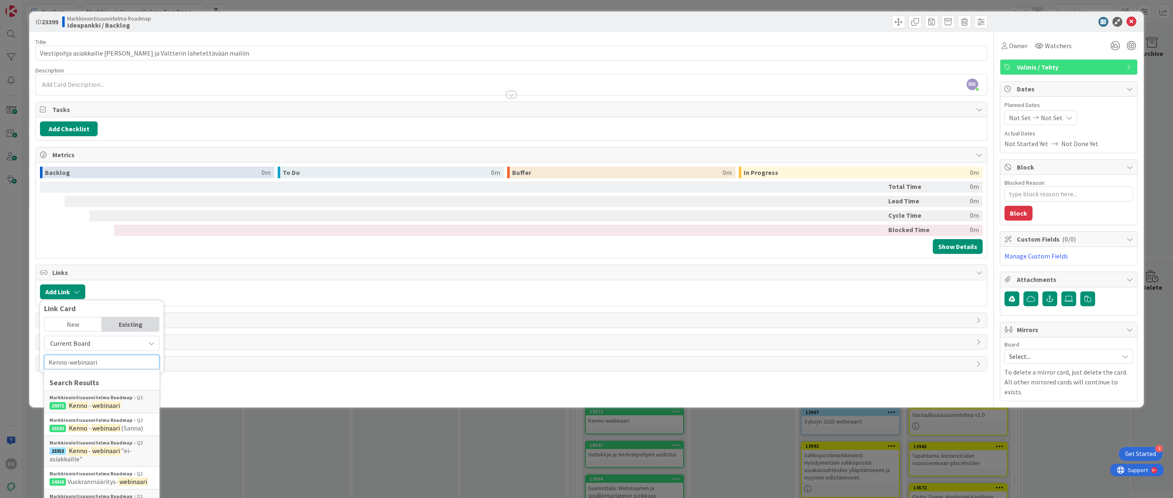
click at [74, 370] on input "Kenno-webinaari" at bounding box center [101, 362] width 115 height 15
click at [94, 456] on mark "webinaari" at bounding box center [106, 451] width 30 height 11
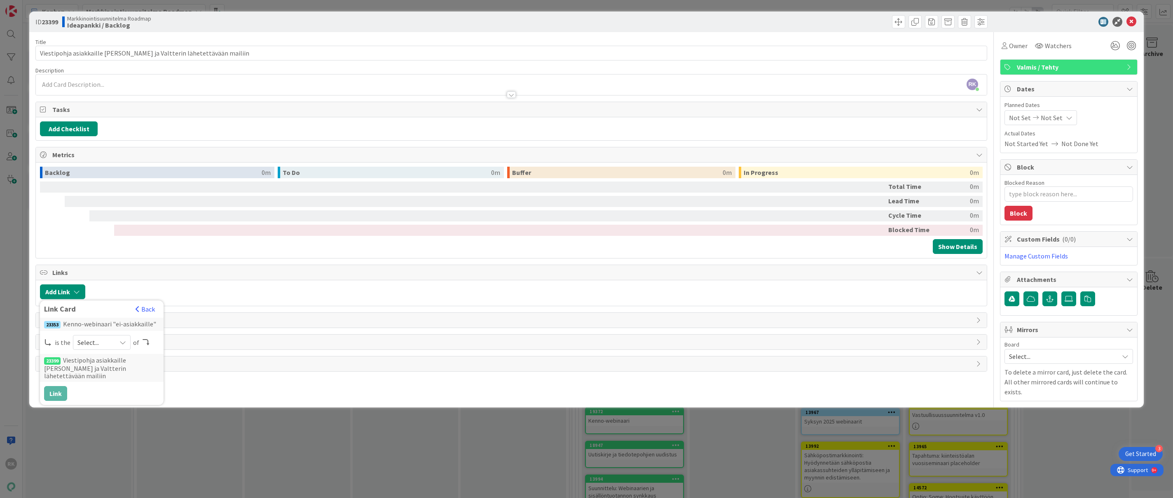
click at [96, 344] on span "Select..." at bounding box center [94, 343] width 35 height 12
click at [93, 357] on link "parent" at bounding box center [134, 362] width 123 height 15
click at [59, 386] on button "Link" at bounding box center [55, 393] width 23 height 15
click at [1133, 23] on icon at bounding box center [1131, 22] width 10 height 10
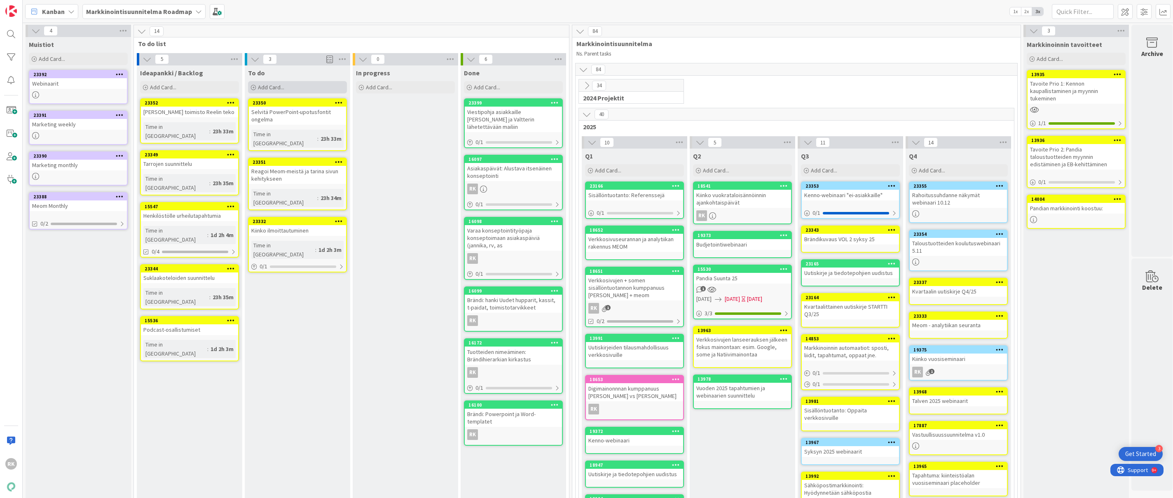
click at [305, 88] on div "Add Card..." at bounding box center [297, 87] width 99 height 12
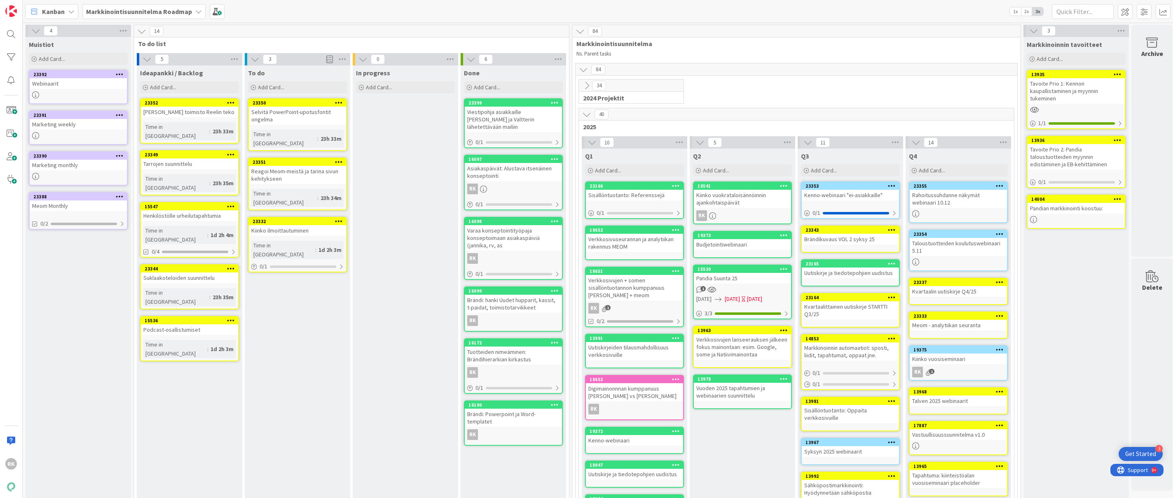
click at [233, 105] on icon at bounding box center [231, 103] width 8 height 6
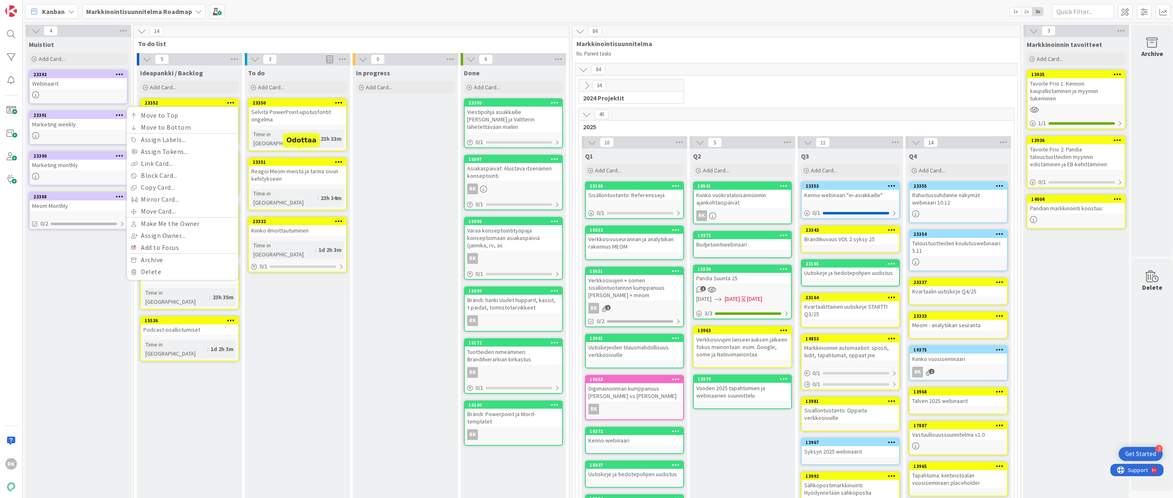
click at [292, 166] on div "Reagoi Meom-meistä ja tarina sivun kehitykseen" at bounding box center [297, 175] width 97 height 18
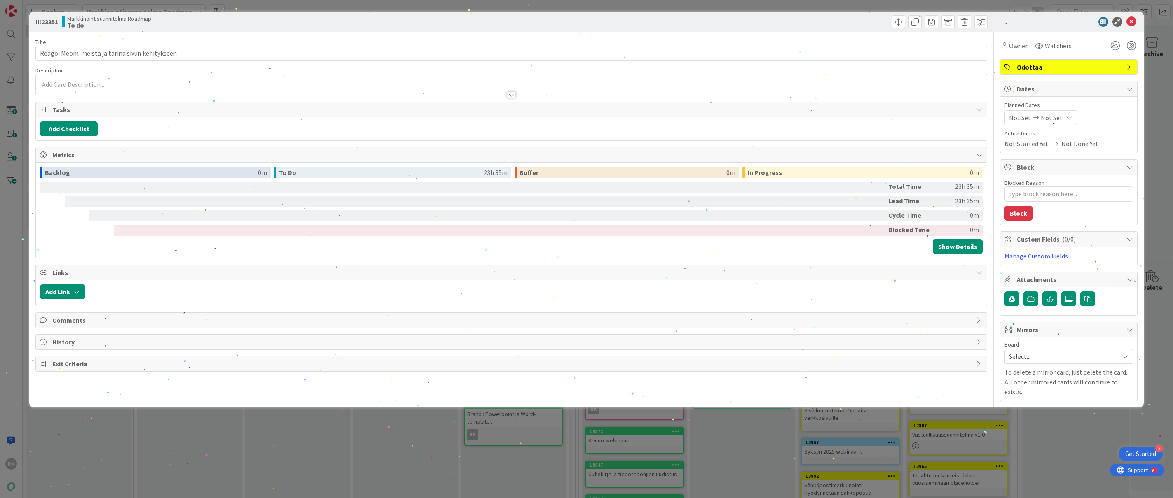
type textarea "x"
click at [1136, 22] on icon at bounding box center [1131, 22] width 10 height 10
